Goal: Find specific page/section: Find specific page/section

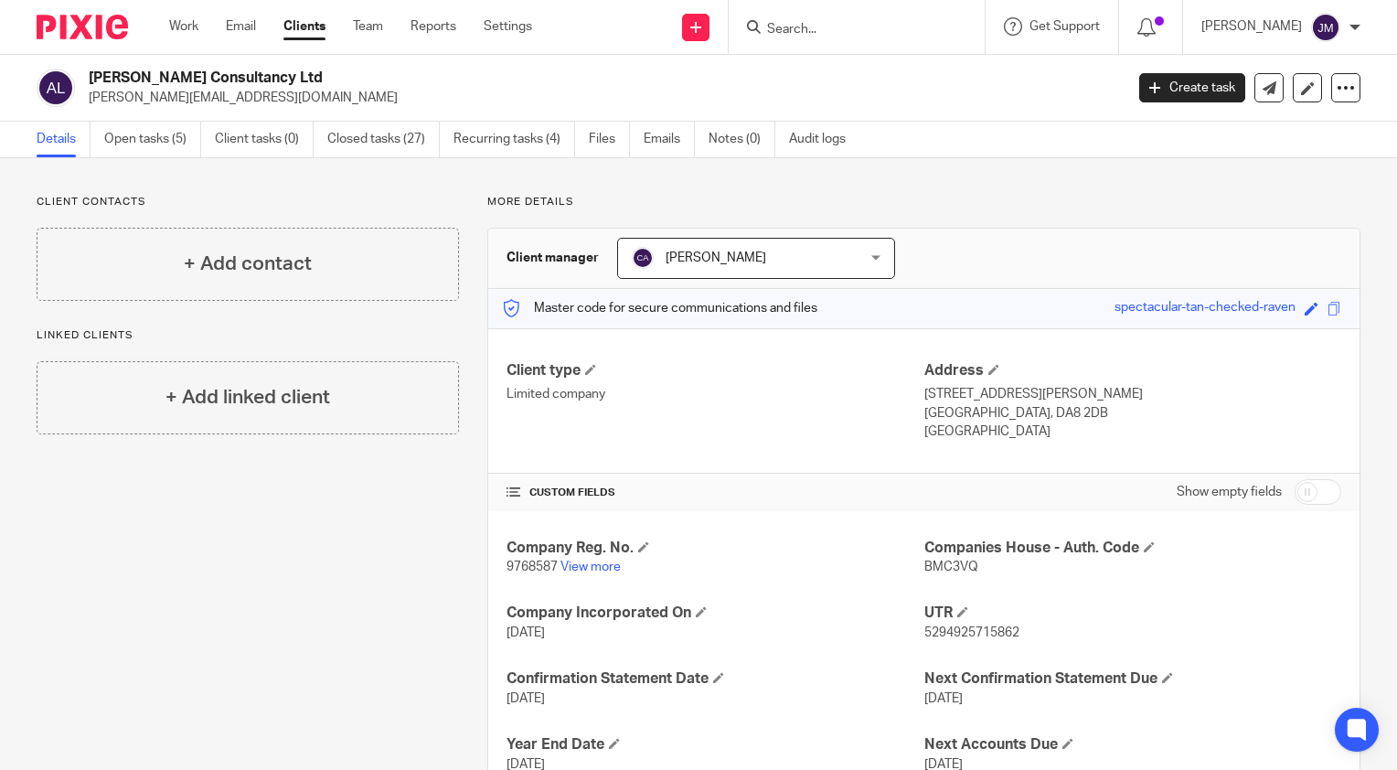
click at [882, 39] on div at bounding box center [856, 27] width 256 height 54
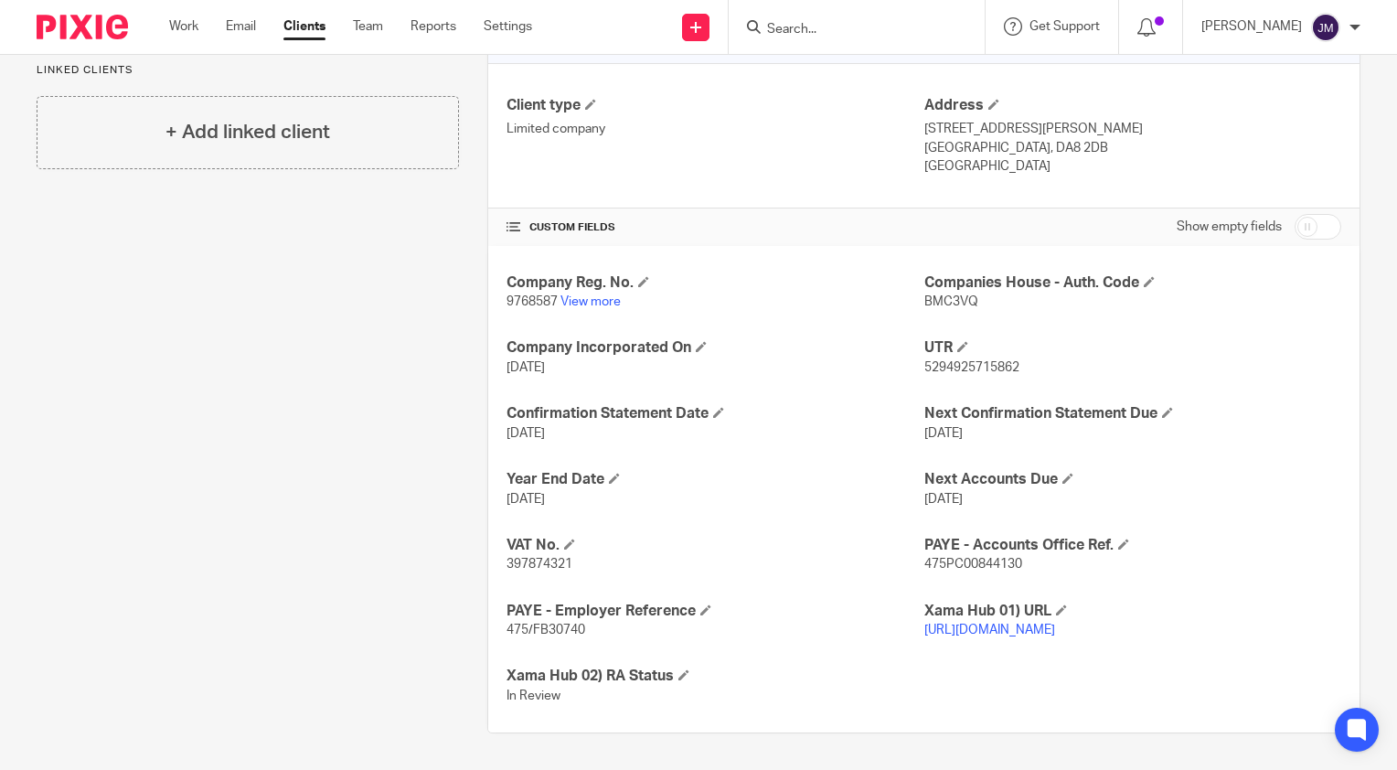
click at [890, 32] on input "Search" at bounding box center [847, 30] width 165 height 16
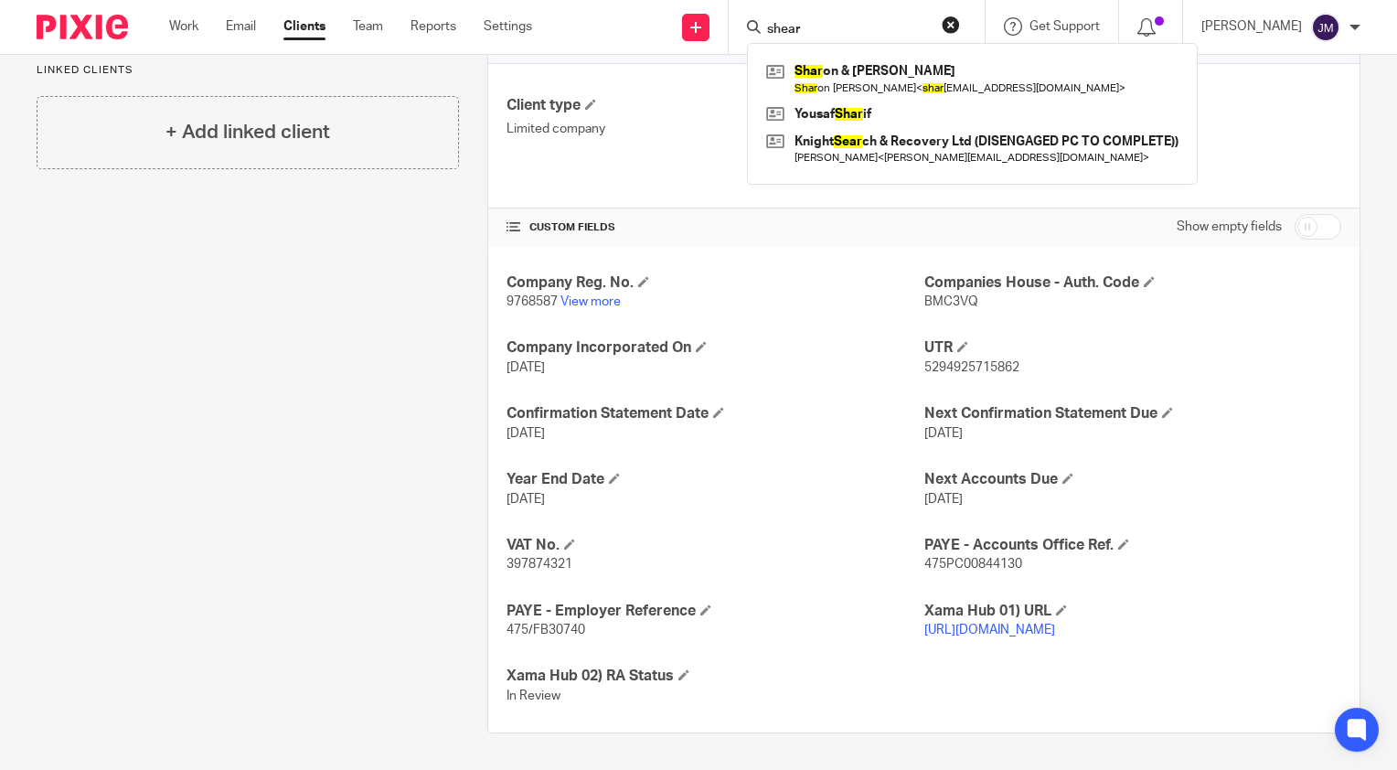
type input "shear"
click at [300, 32] on link "Clients" at bounding box center [304, 26] width 42 height 18
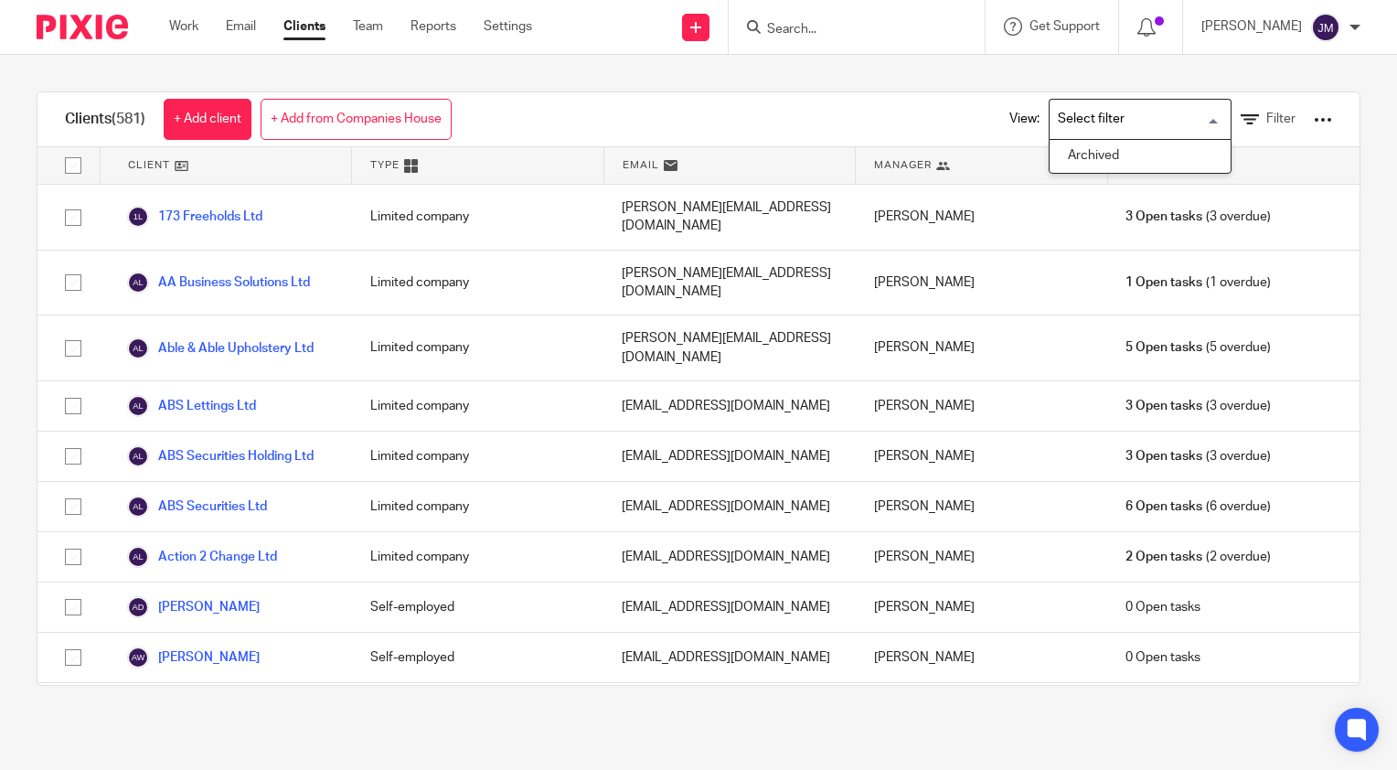
click at [1154, 122] on input "Search for option" at bounding box center [1135, 119] width 169 height 32
click at [1266, 119] on span "Filter" at bounding box center [1280, 118] width 29 height 13
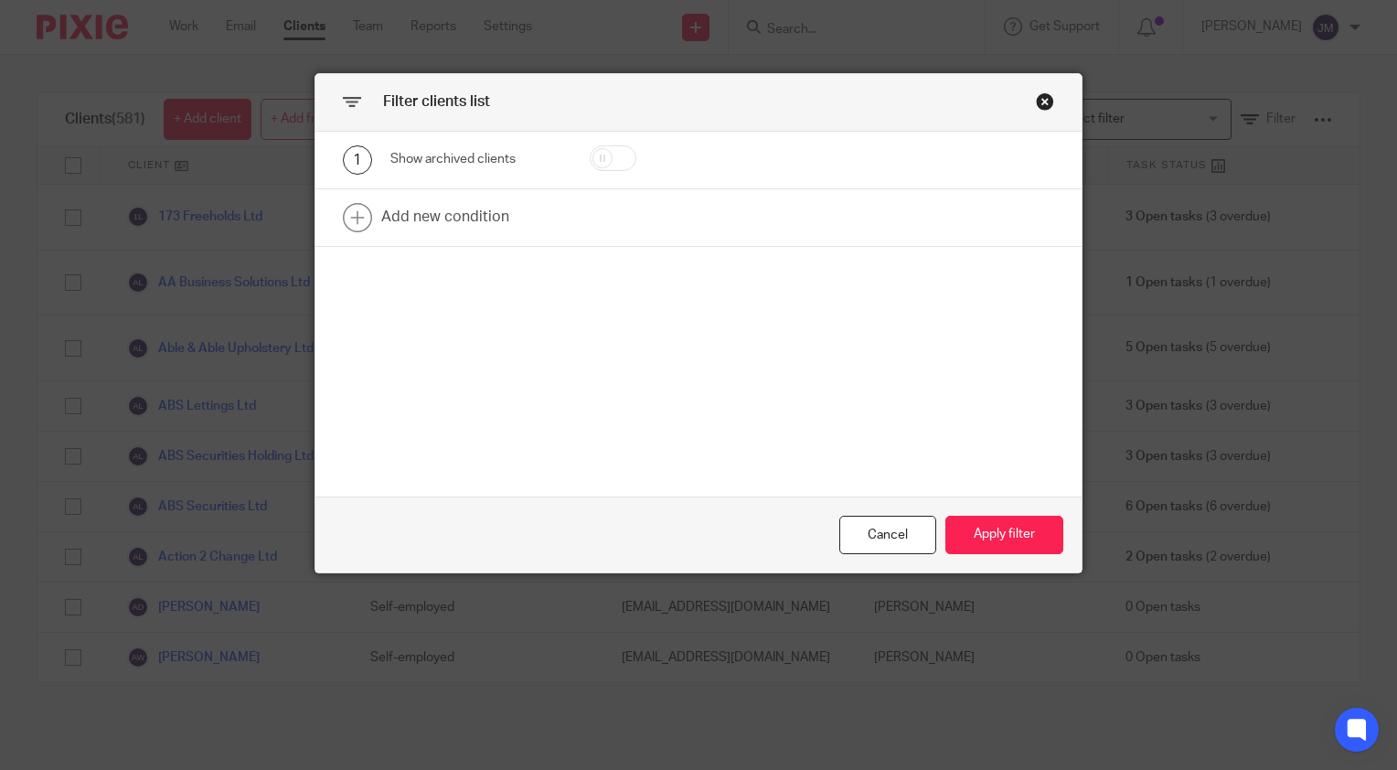
click at [616, 161] on input "checkbox" at bounding box center [613, 158] width 47 height 26
checkbox input "true"
click at [441, 218] on link at bounding box center [698, 217] width 766 height 57
click at [454, 224] on div "Field" at bounding box center [467, 223] width 124 height 38
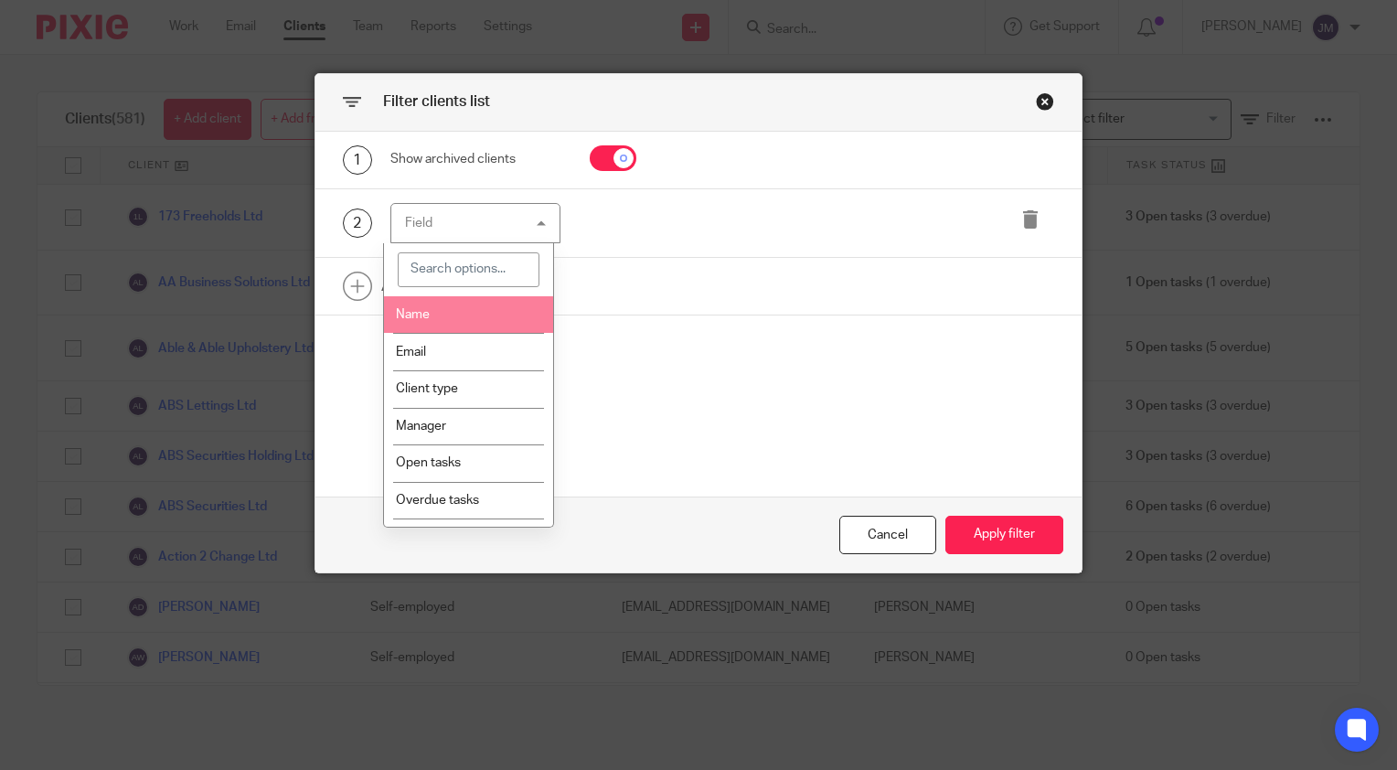
click at [409, 308] on span "Name" at bounding box center [413, 314] width 34 height 13
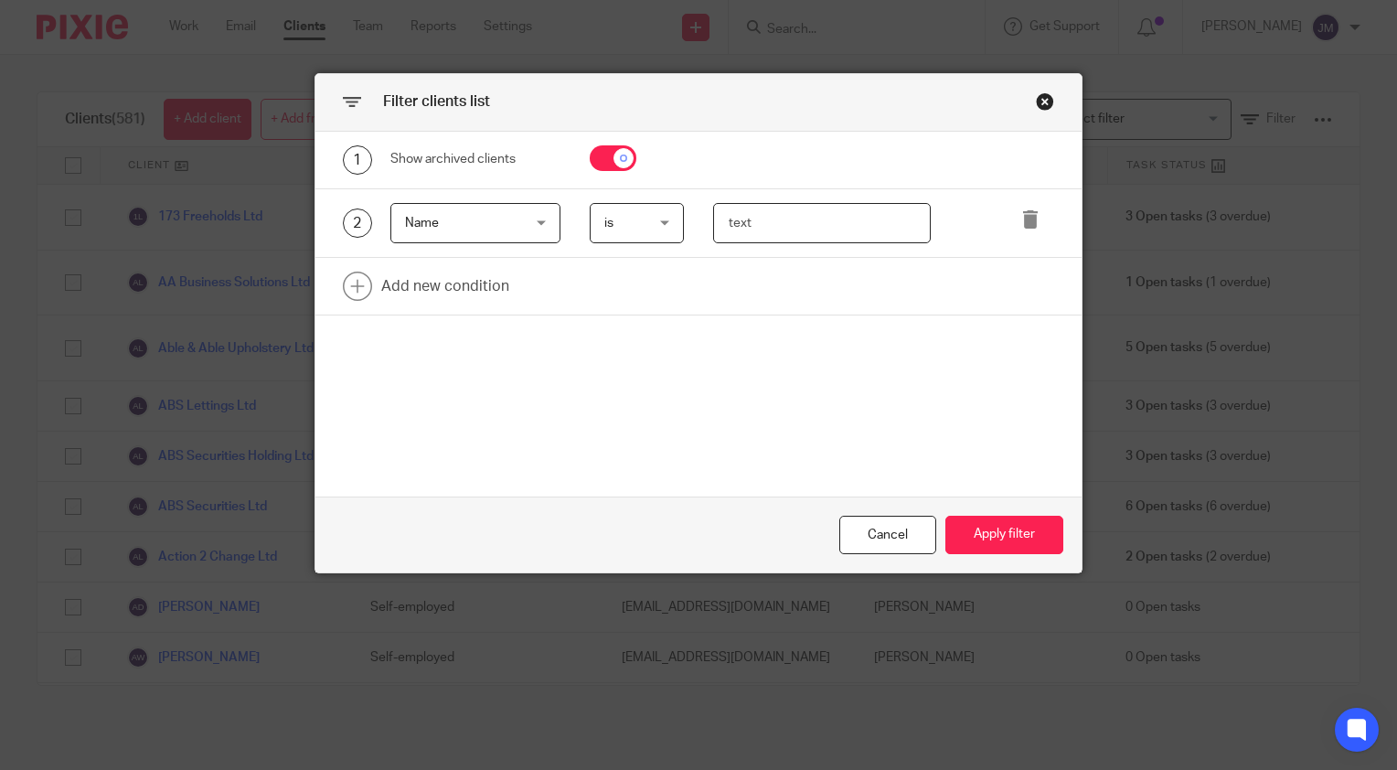
click at [782, 225] on input "text" at bounding box center [822, 223] width 218 height 41
type input "shearon"
click at [1002, 528] on button "Apply filter" at bounding box center [1004, 535] width 118 height 39
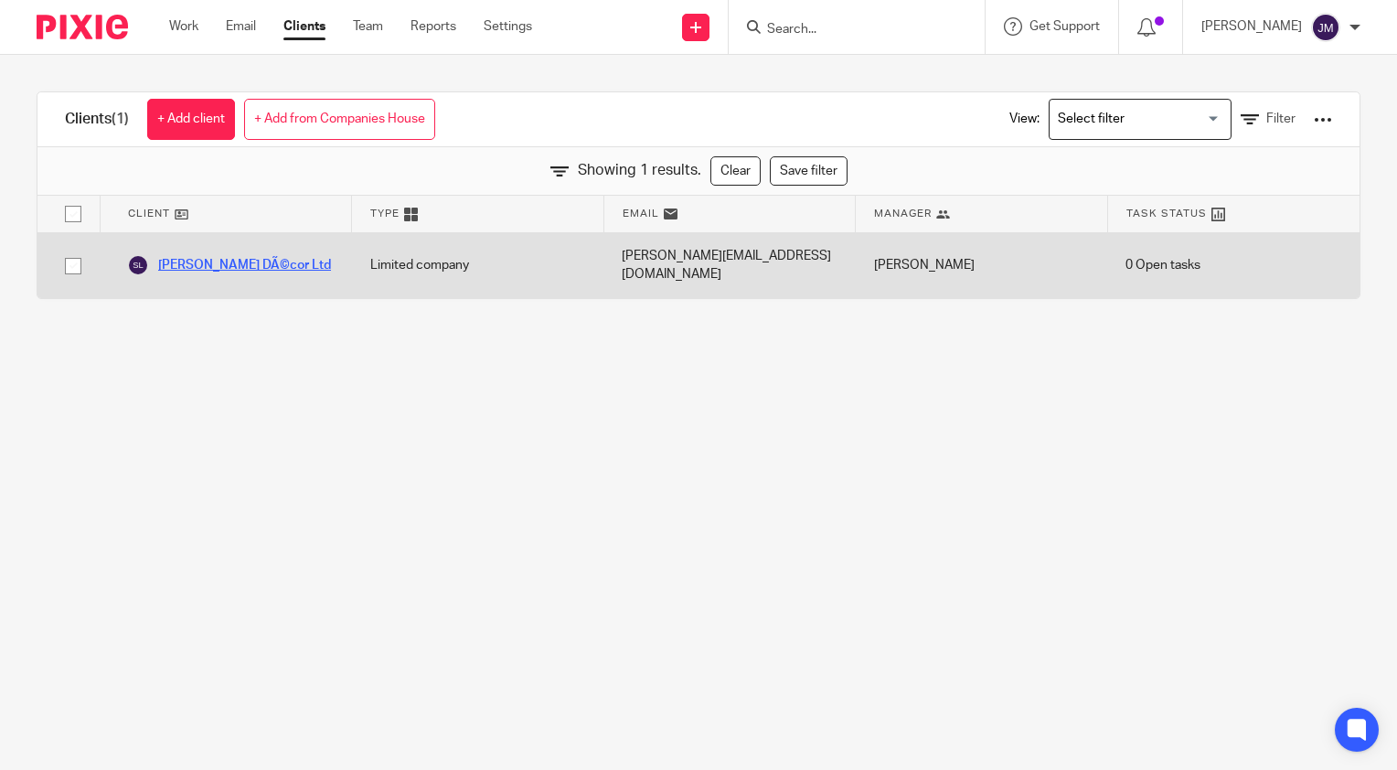
click at [229, 256] on link "Shearon DÃ©cor Ltd" at bounding box center [229, 265] width 204 height 22
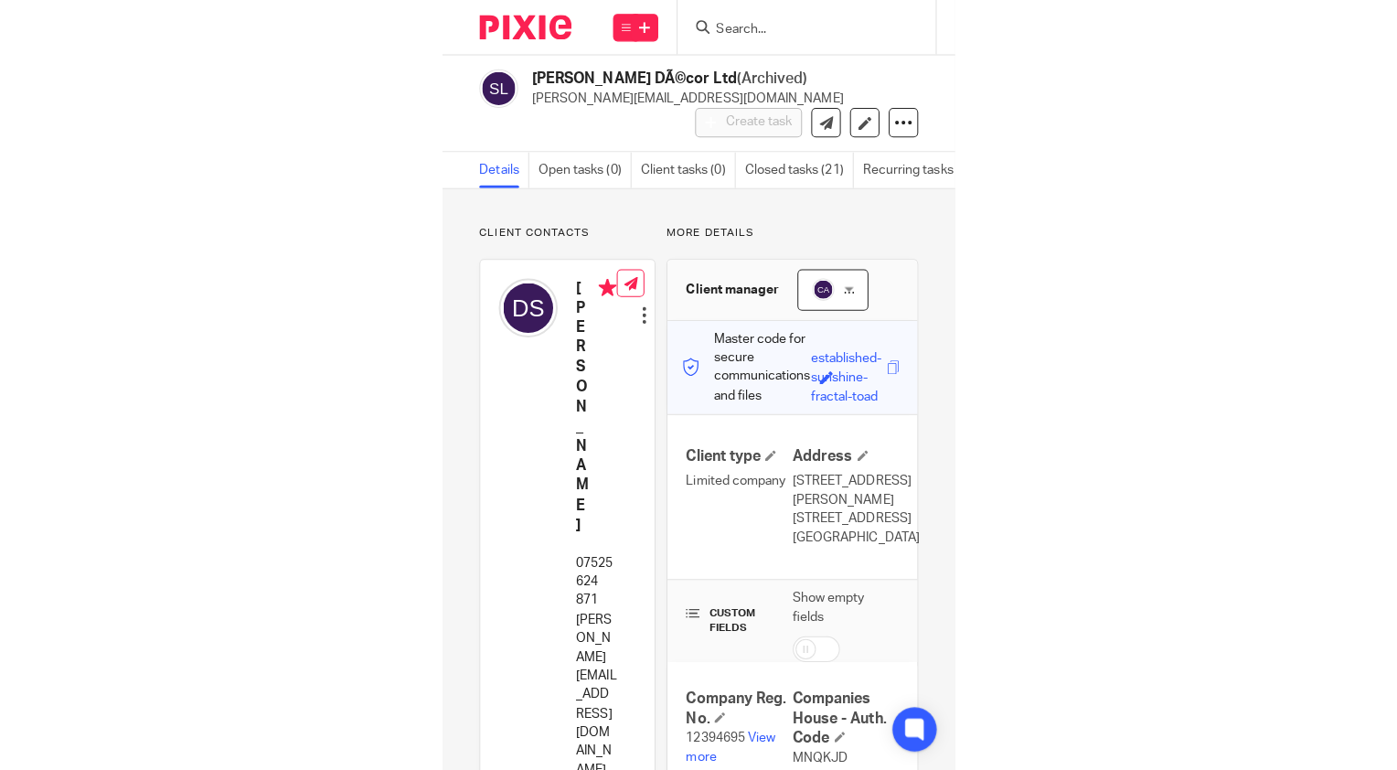
scroll to position [274, 0]
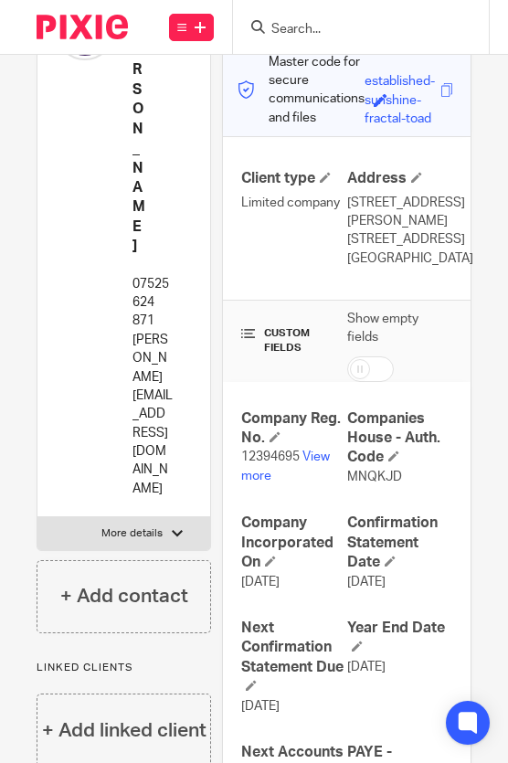
click at [254, 463] on span "12394695" at bounding box center [270, 457] width 58 height 13
copy p "12394695"
click at [324, 474] on link "View more" at bounding box center [285, 466] width 89 height 31
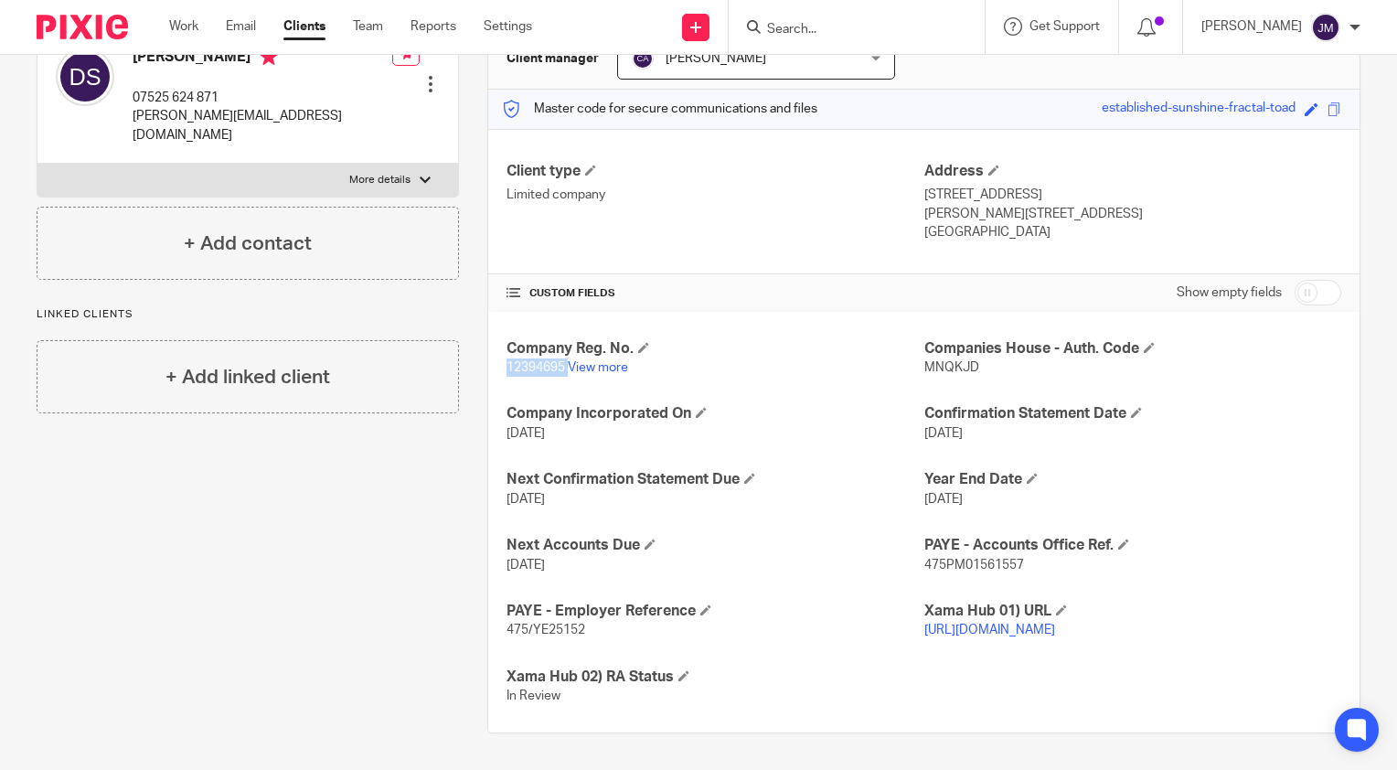
scroll to position [0, 0]
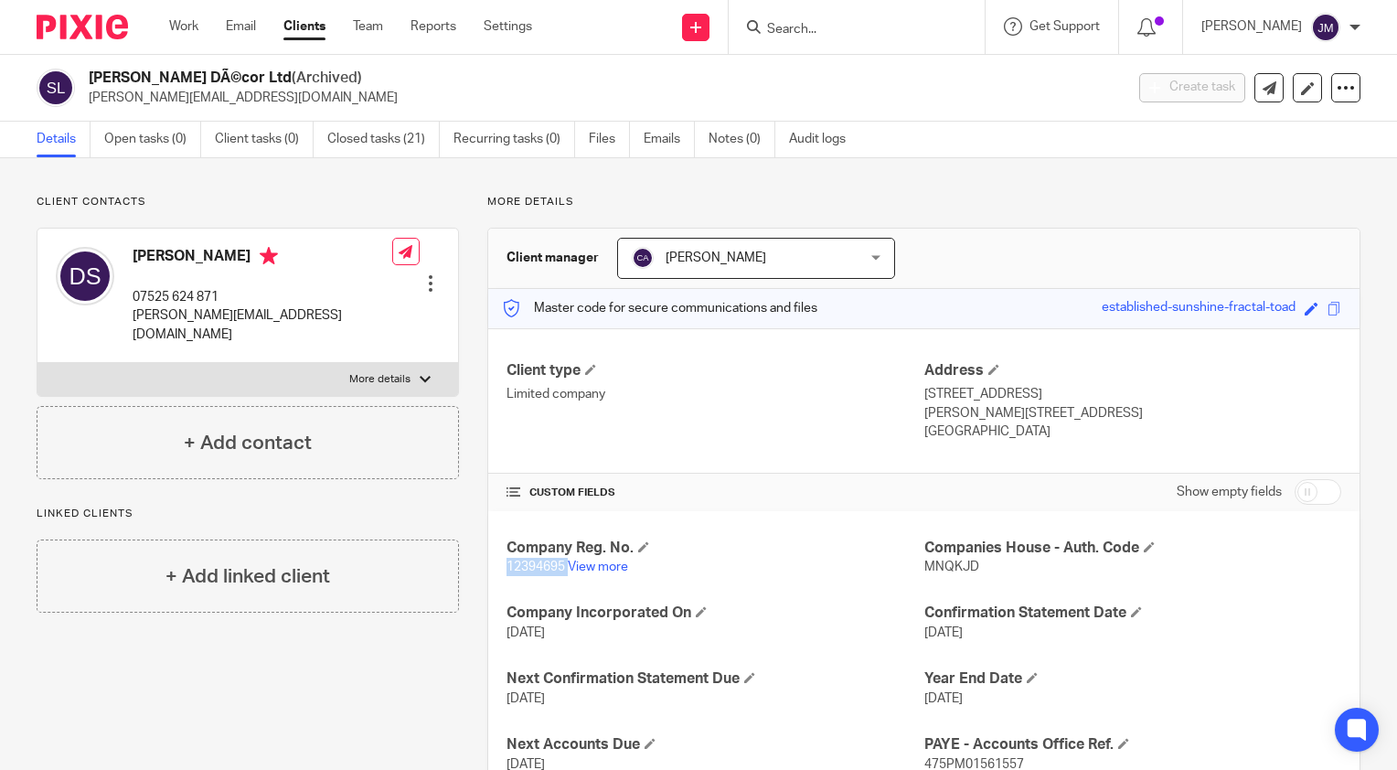
click at [300, 30] on link "Clients" at bounding box center [304, 26] width 42 height 18
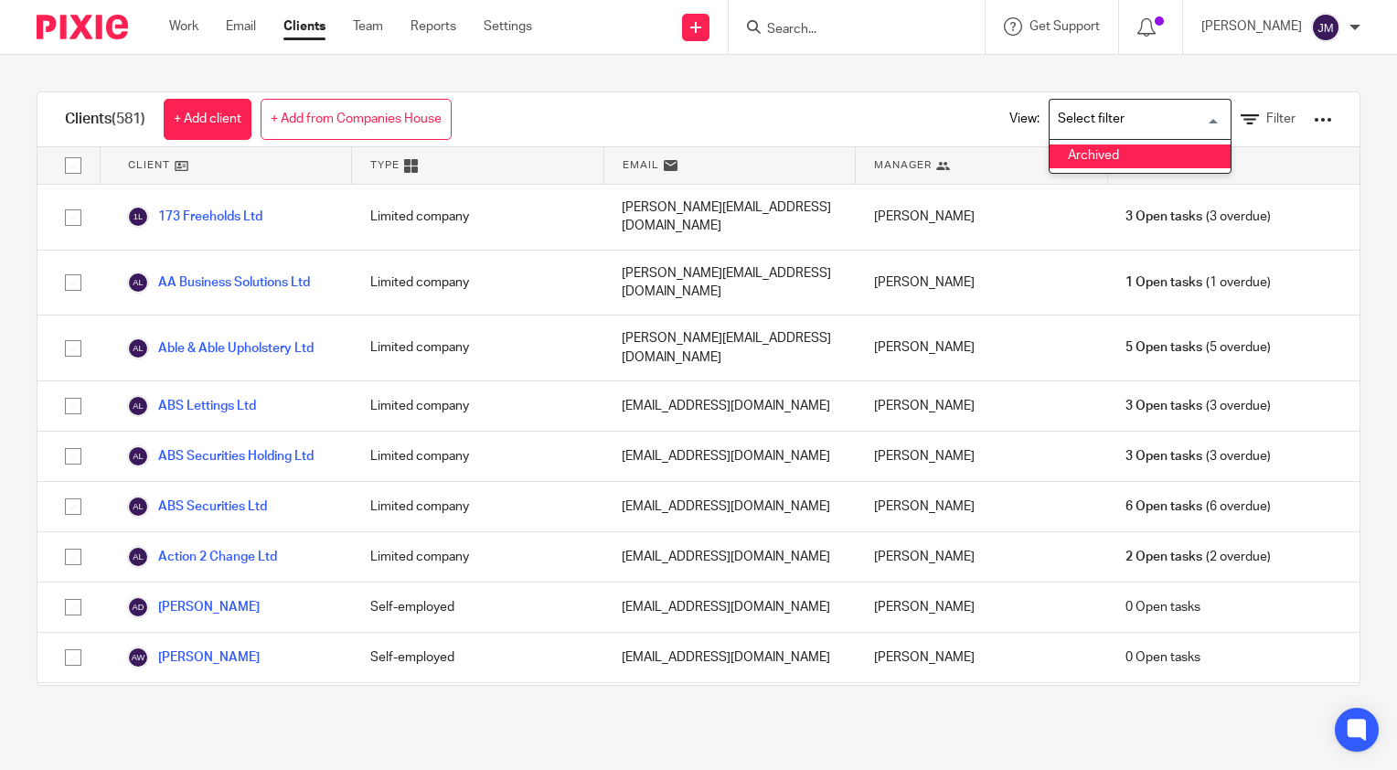
click at [1268, 117] on div "View: Loading... Archived Filter" at bounding box center [1157, 119] width 350 height 54
click at [1266, 117] on span "Filter" at bounding box center [1280, 118] width 29 height 13
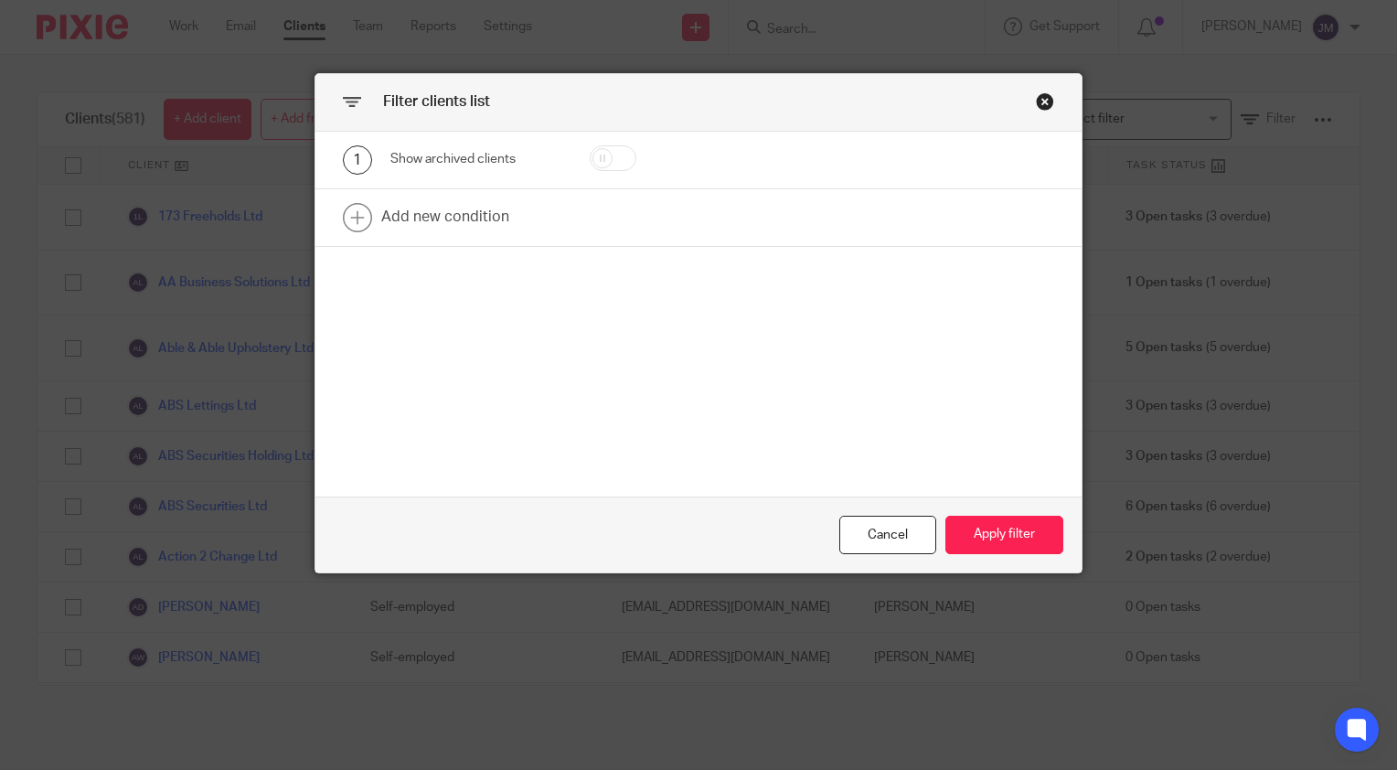
click at [595, 161] on input "checkbox" at bounding box center [613, 158] width 47 height 26
checkbox input "true"
click at [452, 231] on link at bounding box center [698, 217] width 766 height 57
click at [446, 222] on div "Field" at bounding box center [467, 223] width 124 height 38
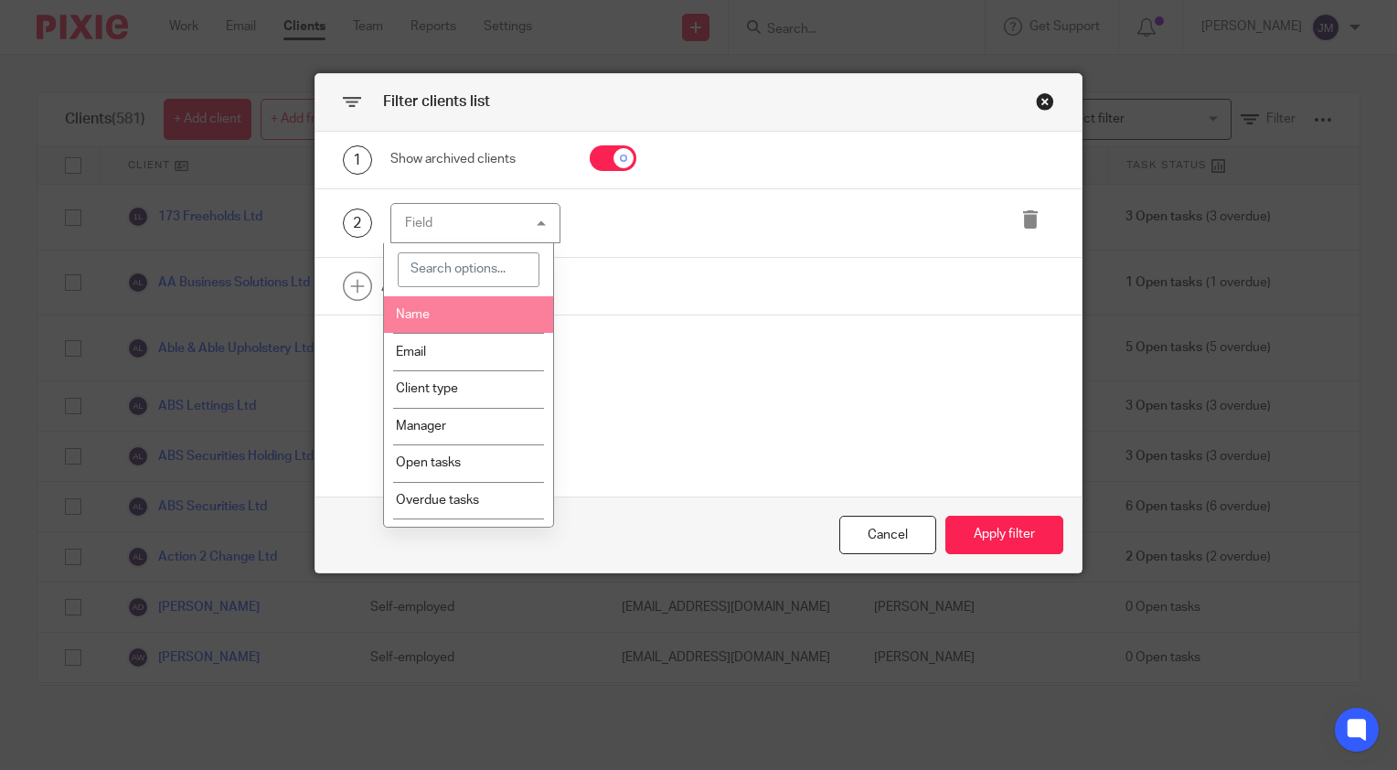
click at [428, 307] on li "Name" at bounding box center [468, 314] width 169 height 37
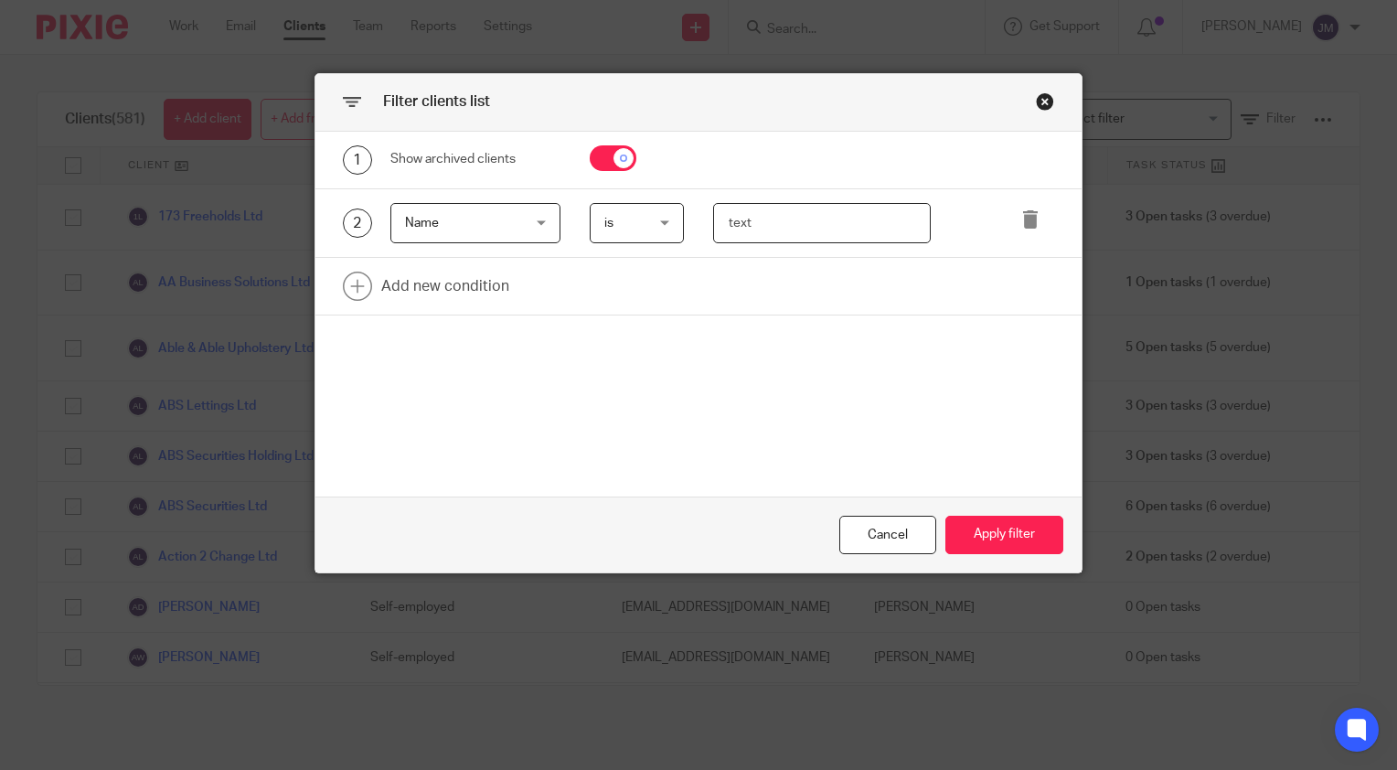
click at [764, 227] on input "text" at bounding box center [822, 223] width 218 height 41
type input "ap creative"
click at [1002, 521] on button "Apply filter" at bounding box center [1004, 535] width 118 height 39
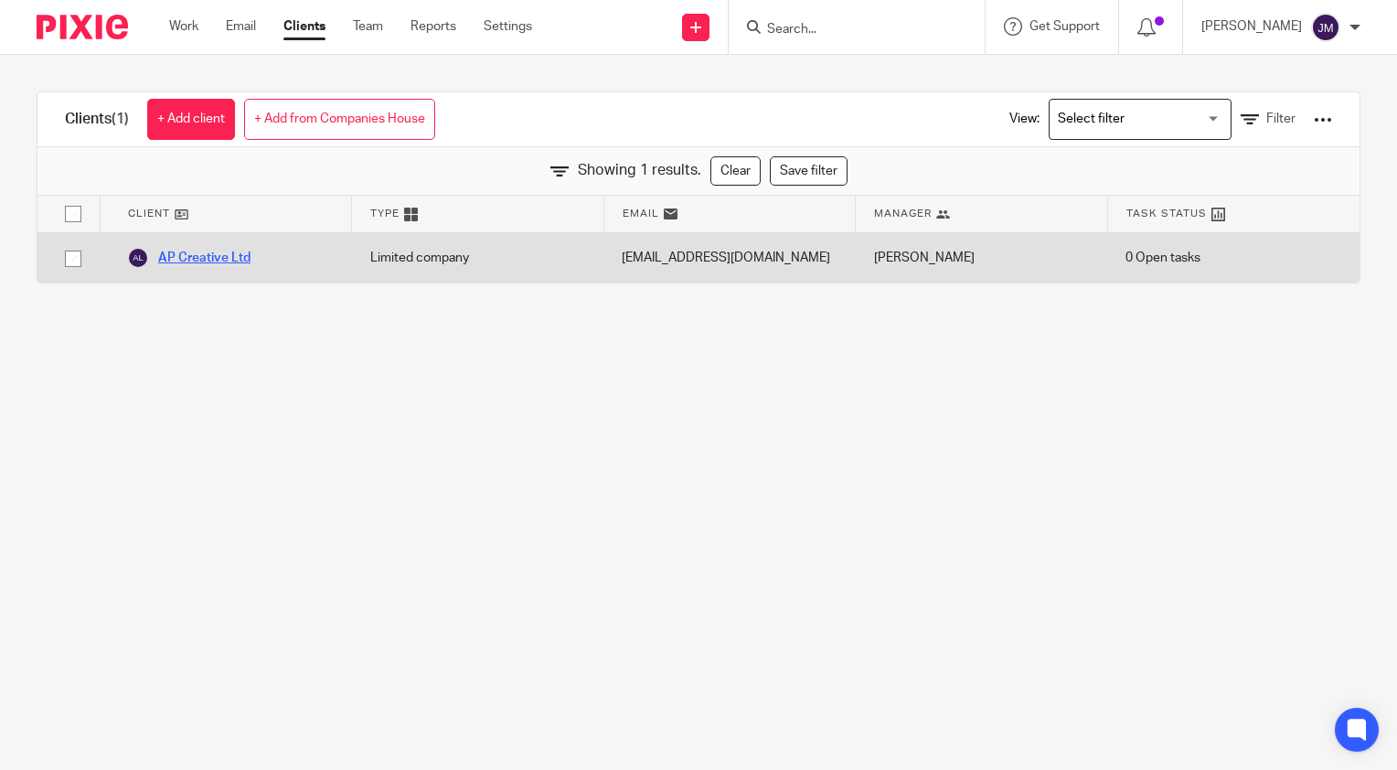
click at [227, 253] on link "AP Creative Ltd" at bounding box center [188, 258] width 123 height 22
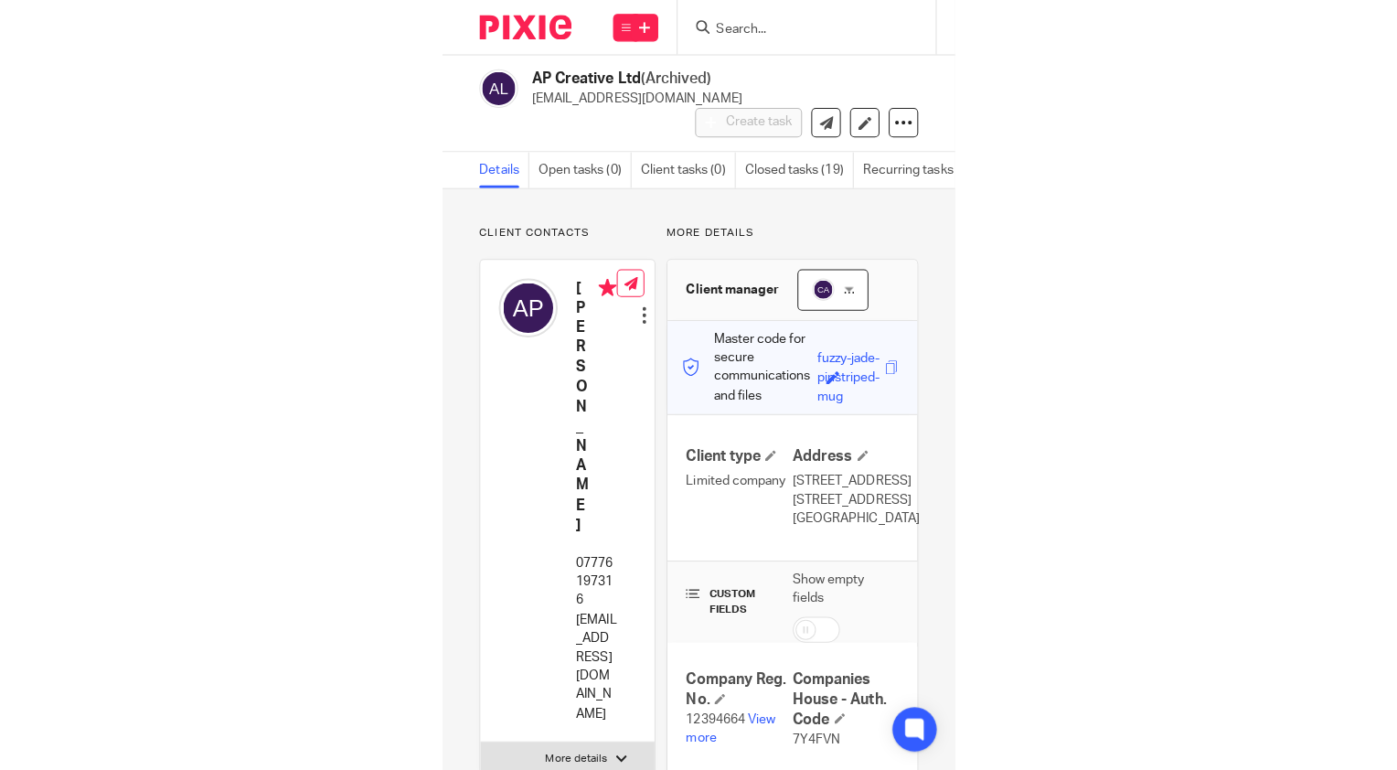
scroll to position [274, 0]
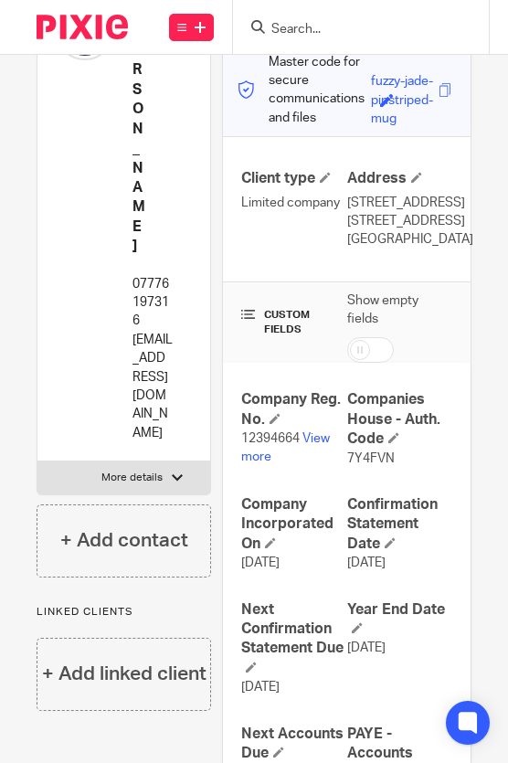
click at [269, 445] on span "12394664" at bounding box center [270, 438] width 58 height 13
copy p "12394664"
click at [314, 452] on link "View more" at bounding box center [285, 447] width 89 height 31
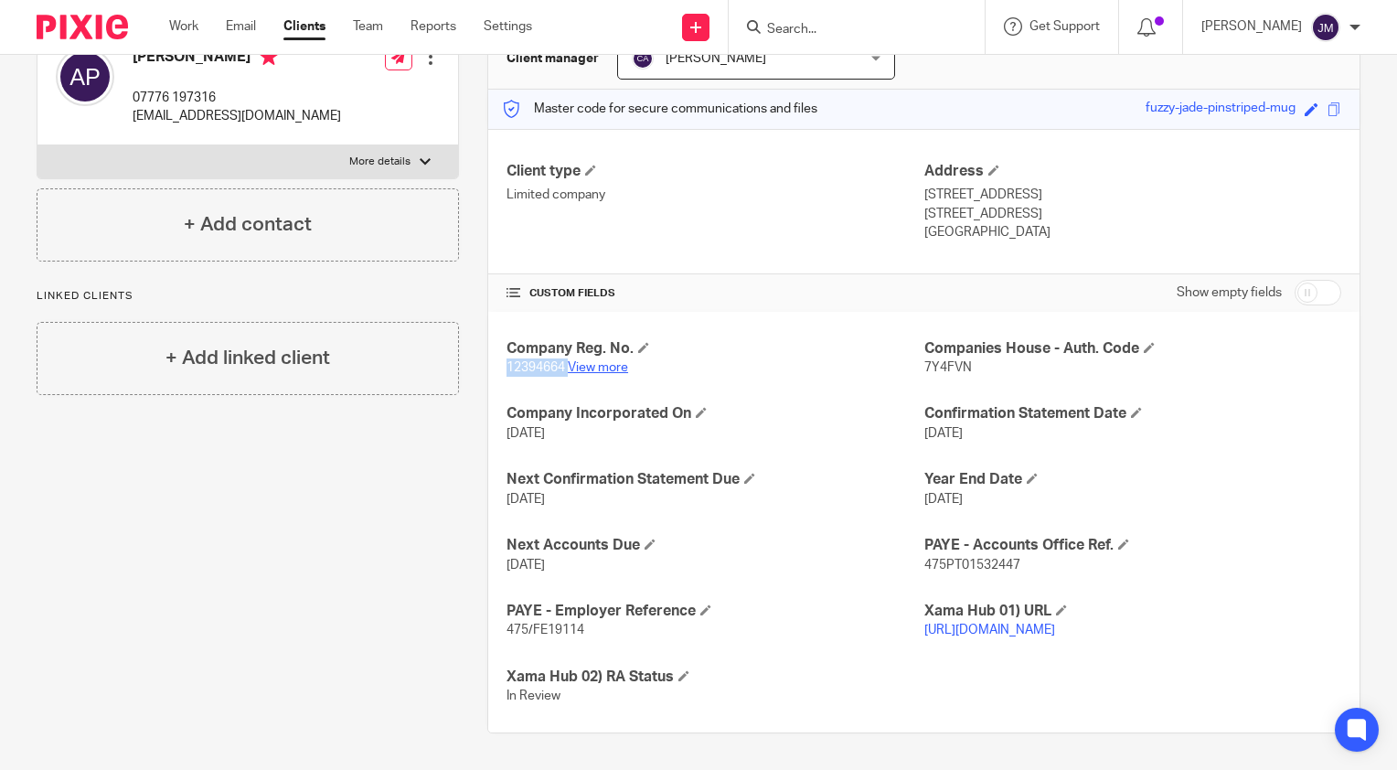
scroll to position [217, 0]
